Goal: Task Accomplishment & Management: Manage account settings

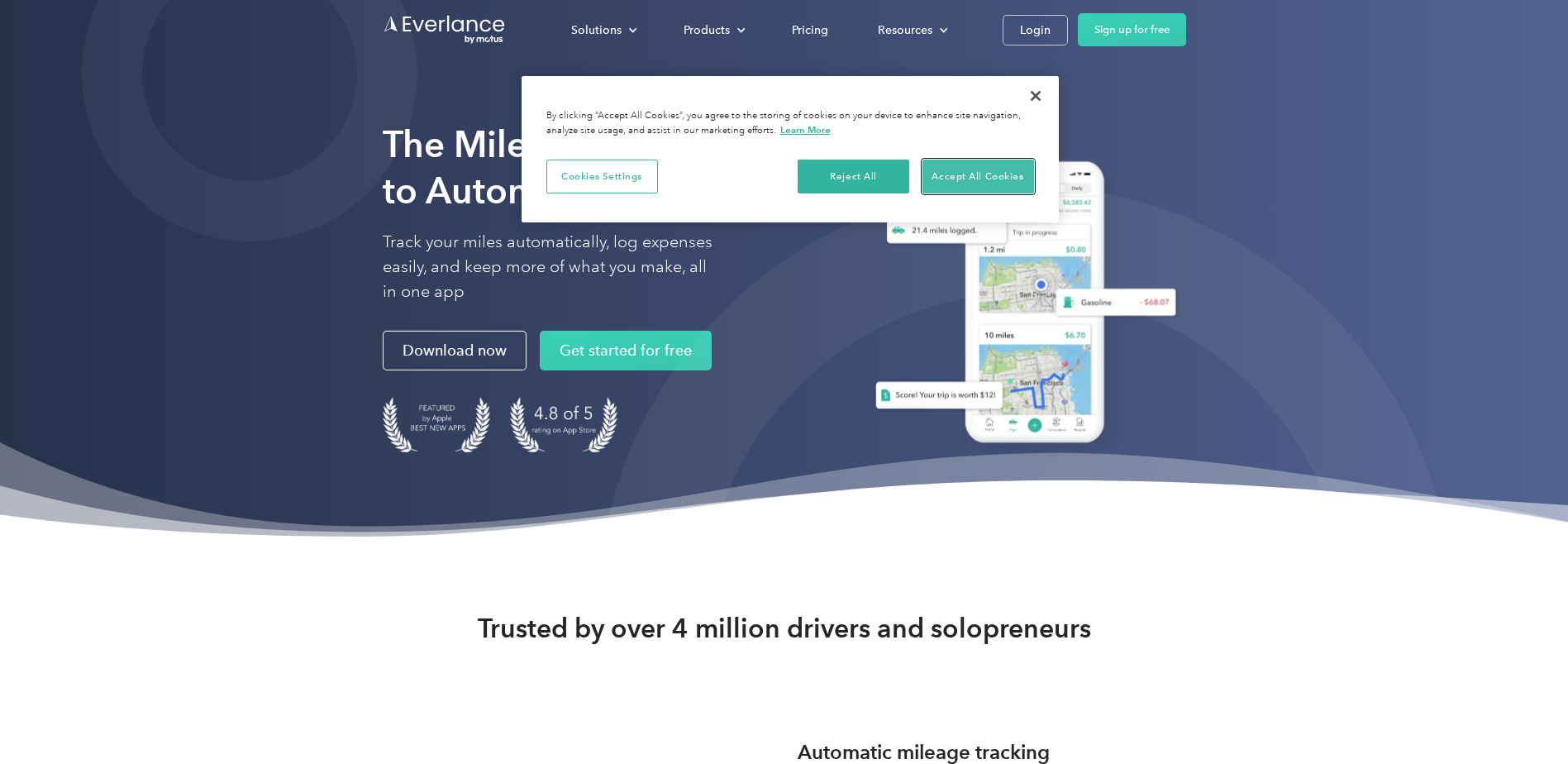
click at [971, 174] on button "Accept All Cookies" at bounding box center [977, 177] width 111 height 35
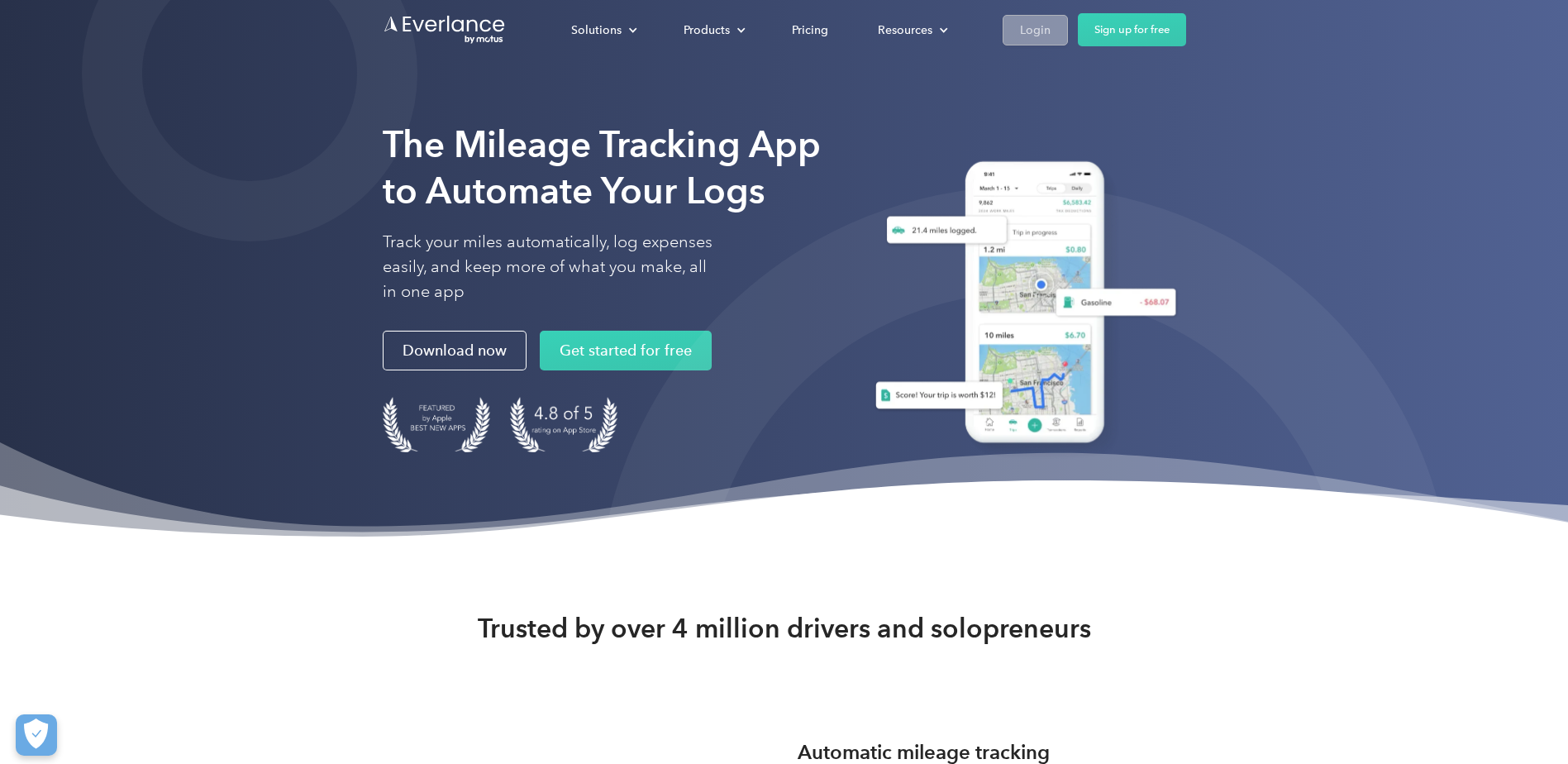
click at [1034, 29] on div "Login" at bounding box center [1035, 30] width 31 height 21
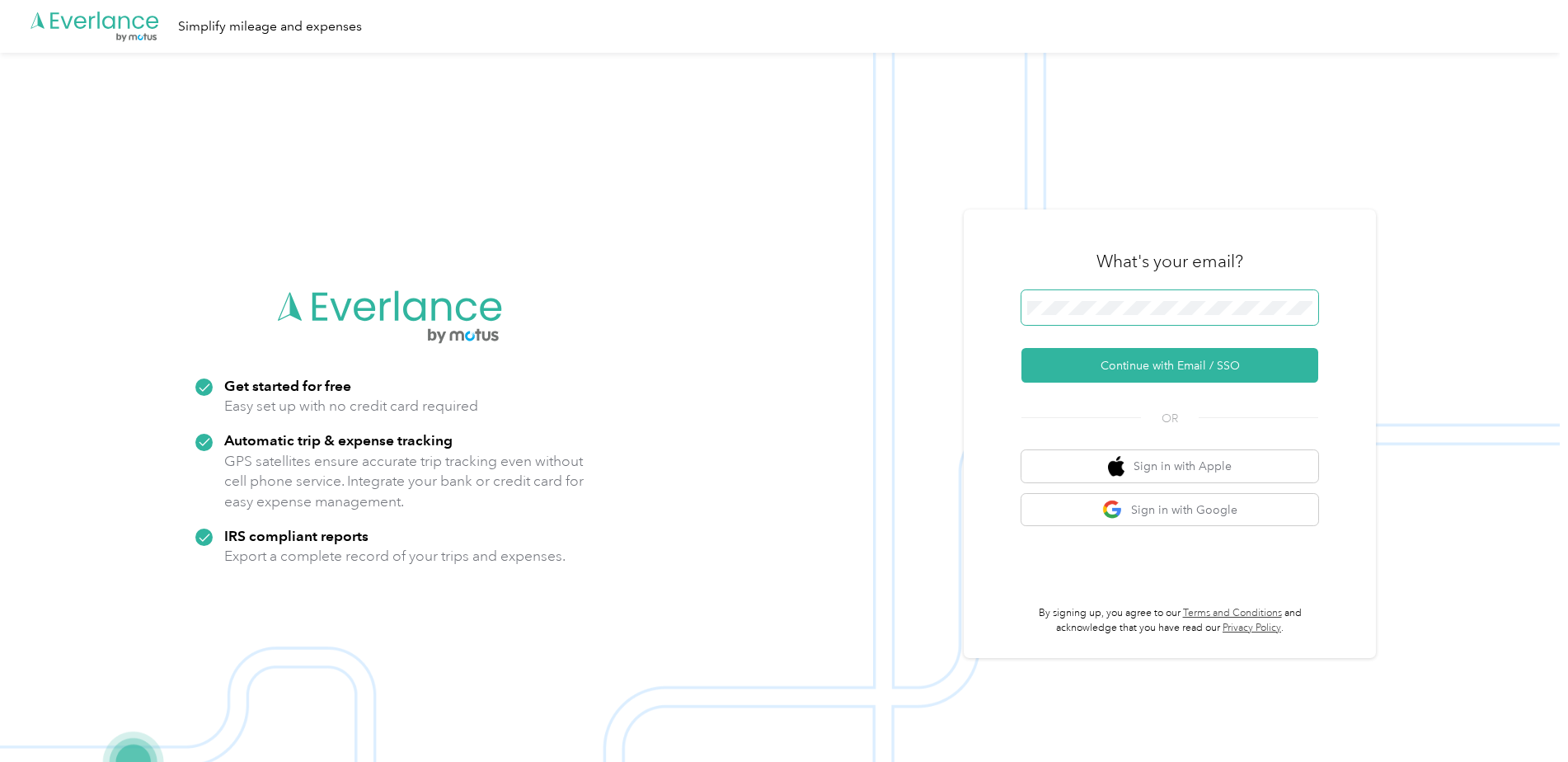
click at [1021, 348] on button "Continue with Email / SSO" at bounding box center [1170, 365] width 297 height 35
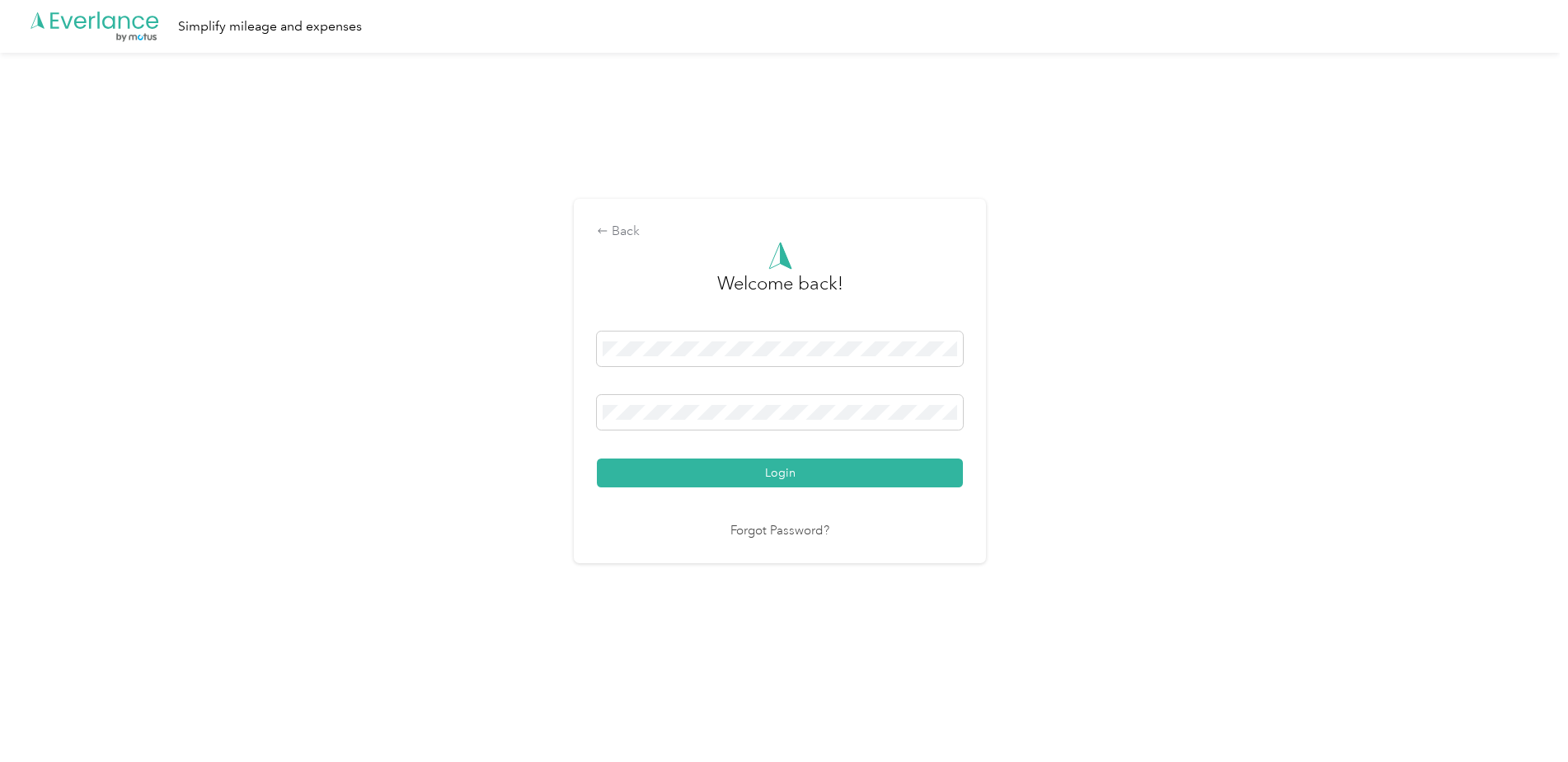
click at [597, 458] on button "Login" at bounding box center [780, 472] width 366 height 29
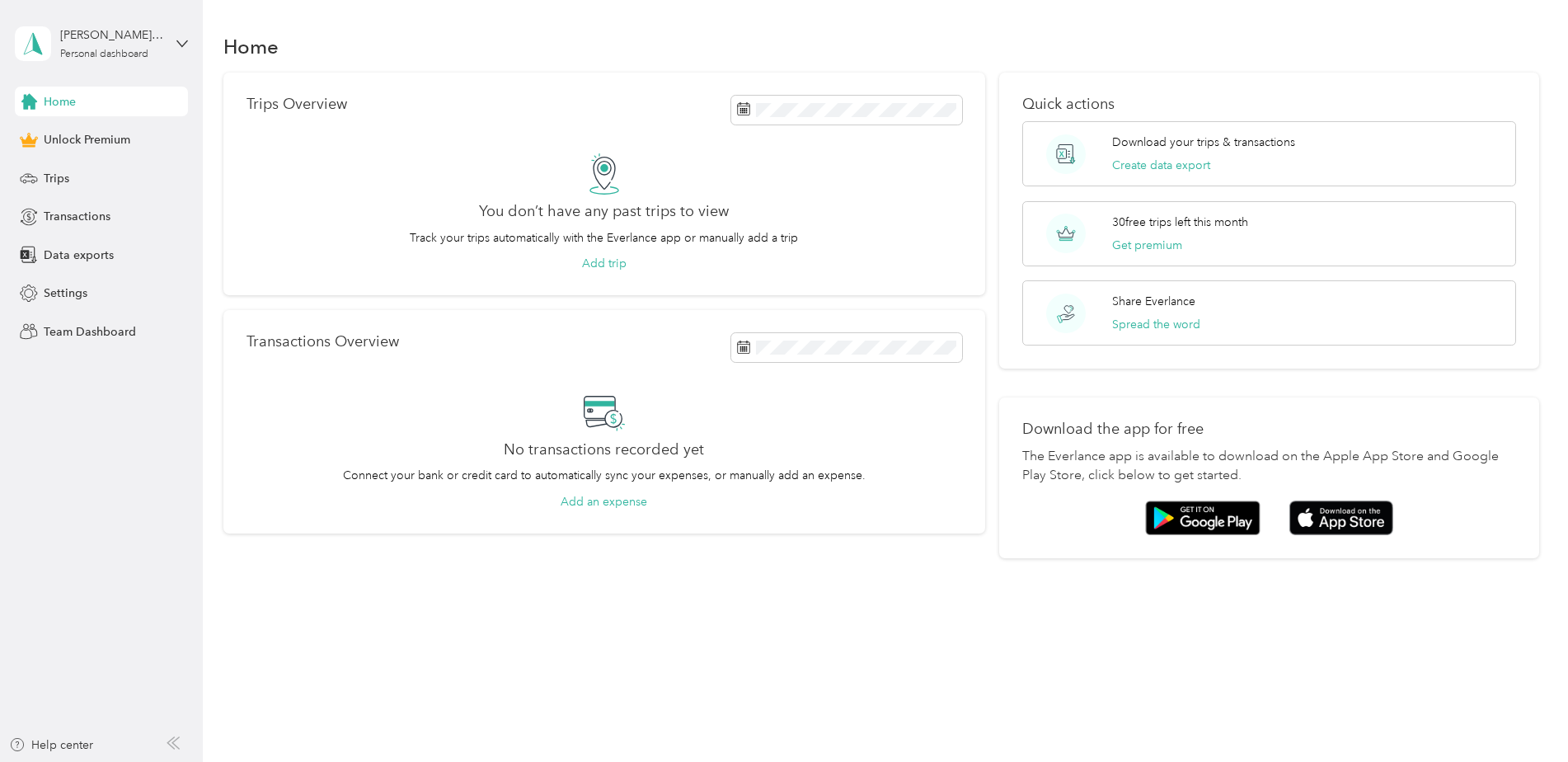
click at [174, 43] on div "[PERSON_NAME][EMAIL_ADDRESS][DOMAIN_NAME] Personal dashboard" at bounding box center [102, 44] width 173 height 58
click at [85, 140] on div "Log out" at bounding box center [234, 135] width 417 height 29
